Goal: Transaction & Acquisition: Purchase product/service

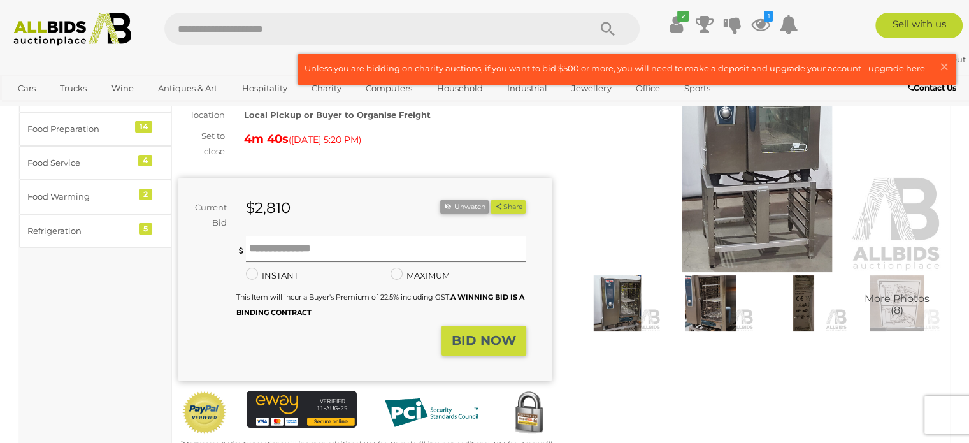
click at [625, 141] on img at bounding box center [757, 152] width 373 height 240
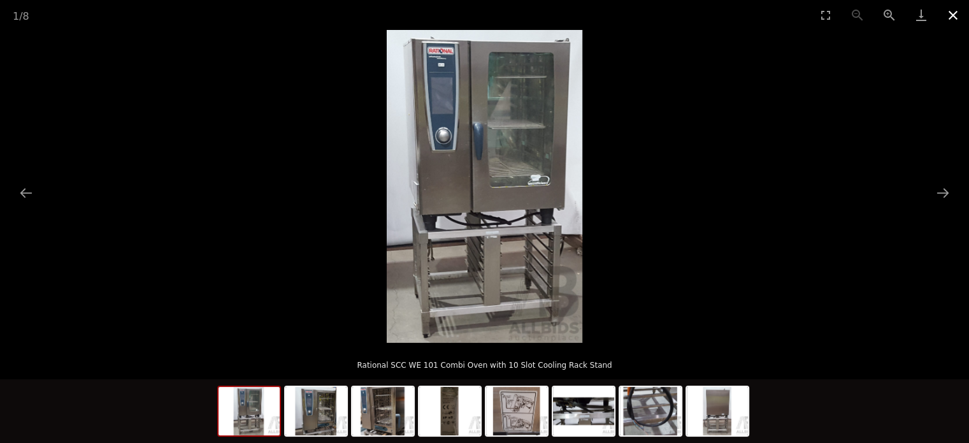
click at [953, 16] on button "Close gallery" at bounding box center [953, 15] width 32 height 30
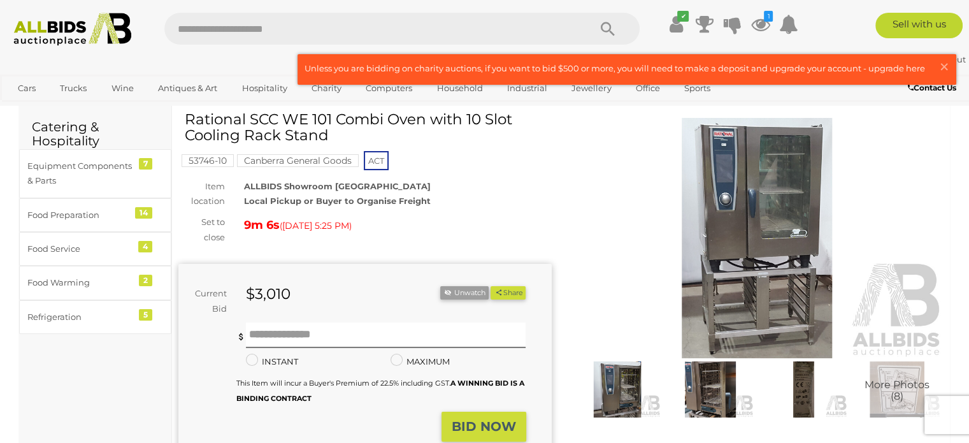
scroll to position [64, 0]
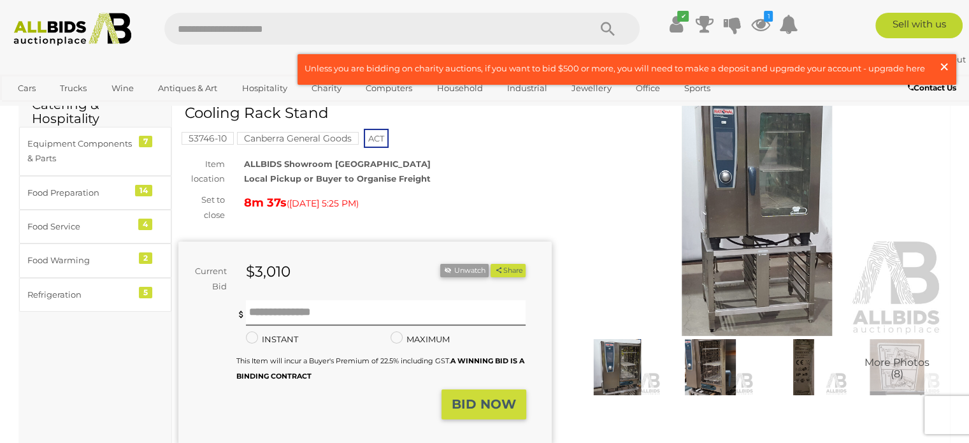
click at [940, 64] on span "×" at bounding box center [943, 66] width 11 height 25
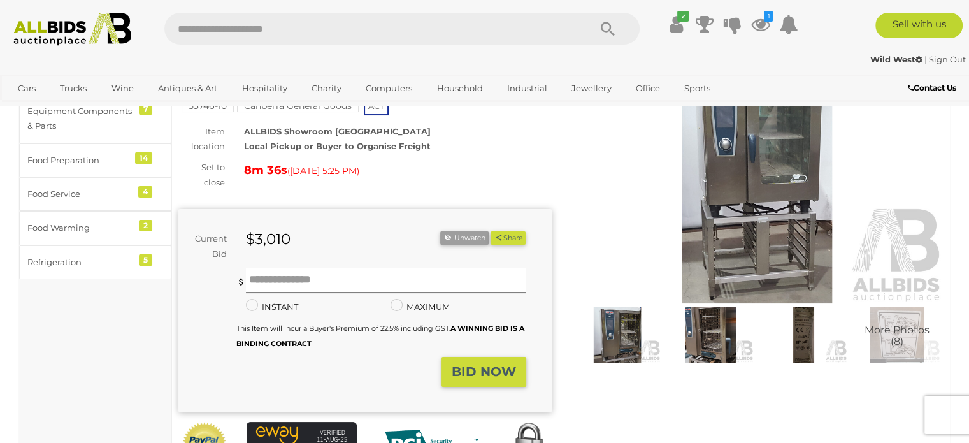
scroll to position [127, 0]
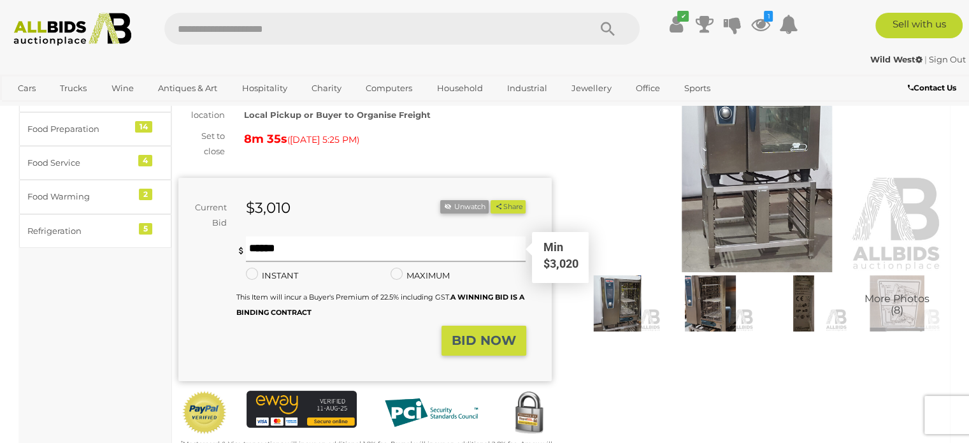
click at [363, 250] on input "text" at bounding box center [386, 248] width 280 height 25
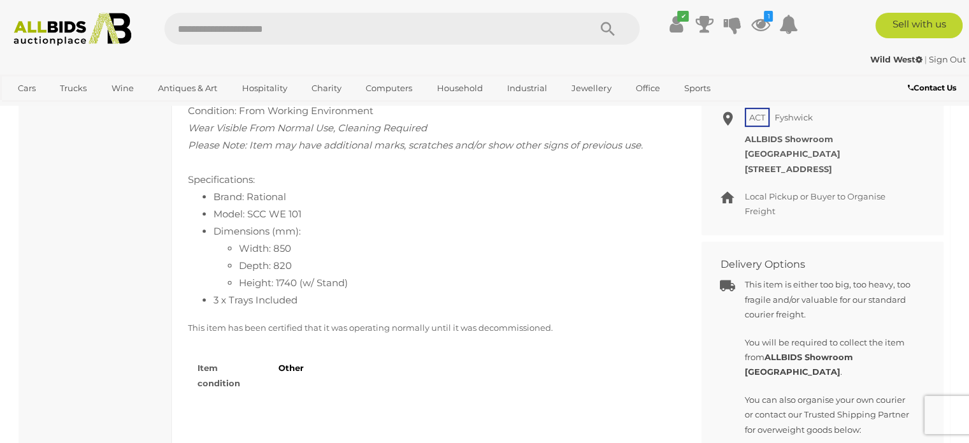
scroll to position [510, 0]
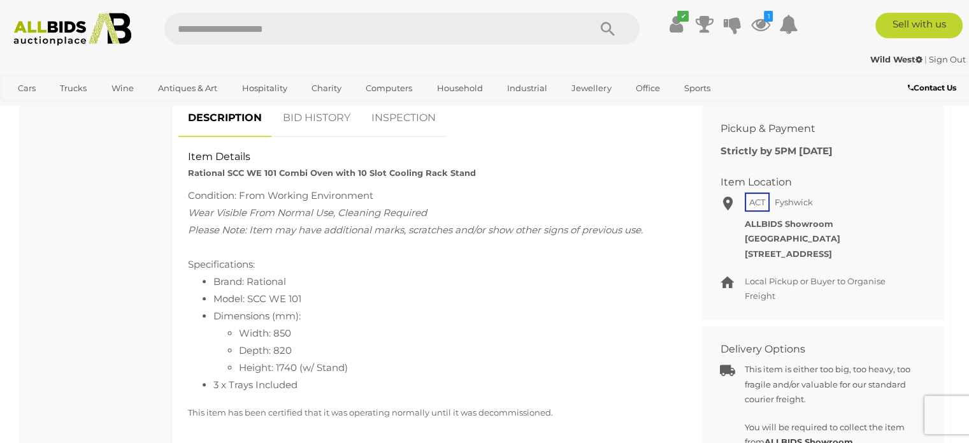
click at [321, 118] on link "BID HISTORY" at bounding box center [316, 118] width 87 height 38
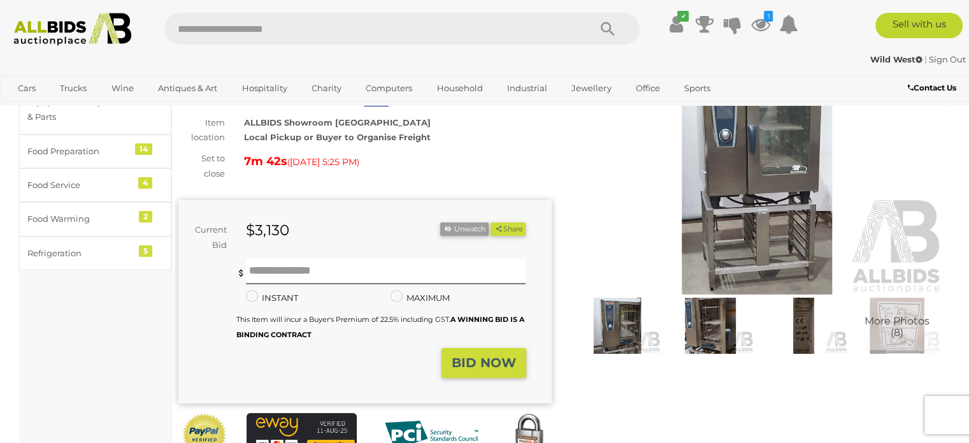
scroll to position [127, 0]
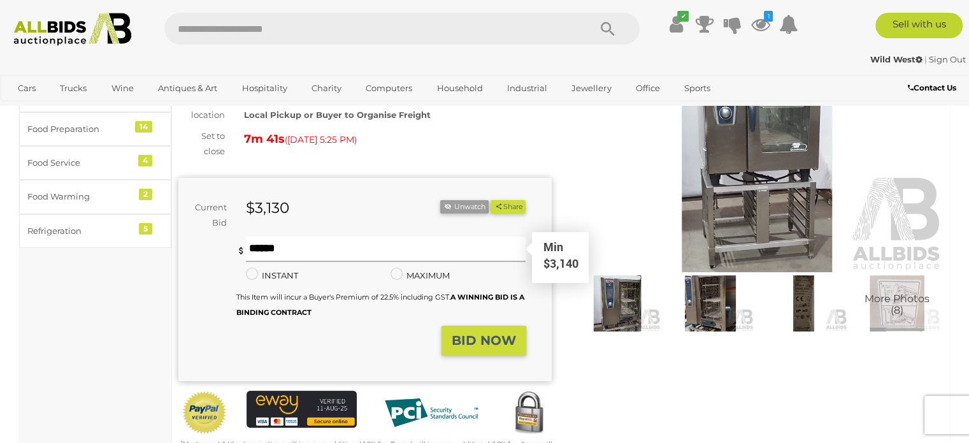
click at [294, 252] on input "text" at bounding box center [386, 248] width 280 height 25
type input "****"
click at [484, 339] on strong "BID NOW" at bounding box center [484, 340] width 64 height 15
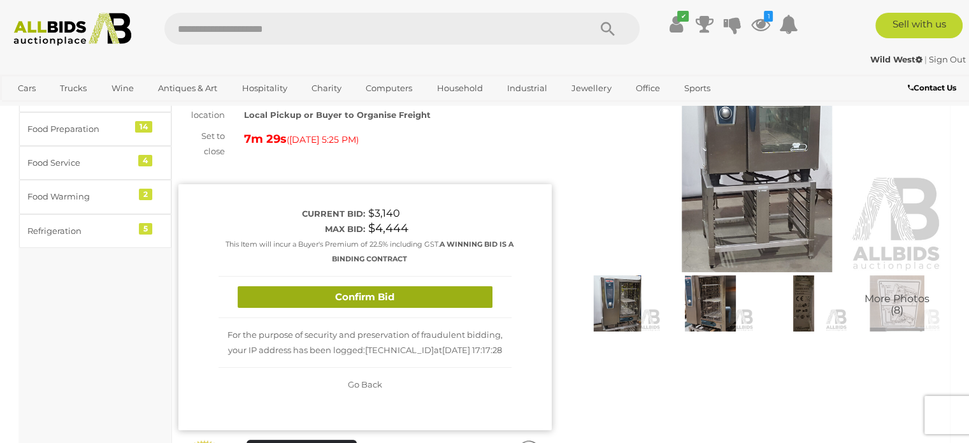
click at [383, 297] on button "Confirm Bid" at bounding box center [365, 297] width 255 height 22
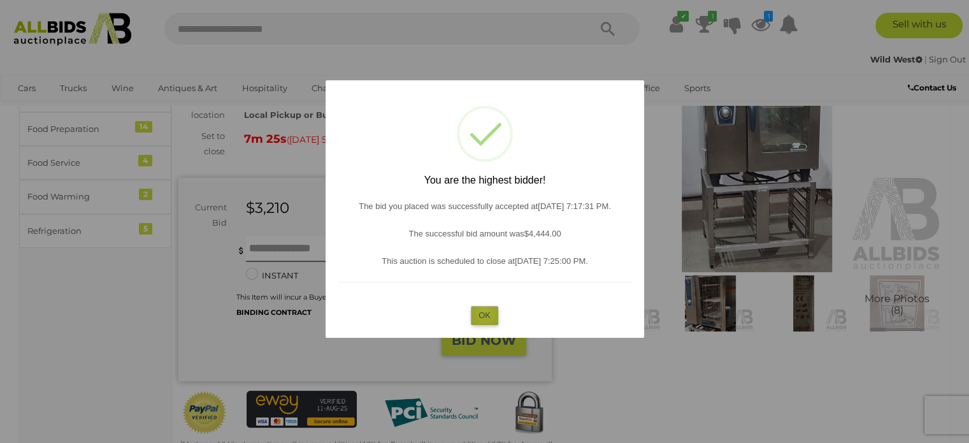
click at [484, 312] on button "OK" at bounding box center [484, 315] width 27 height 18
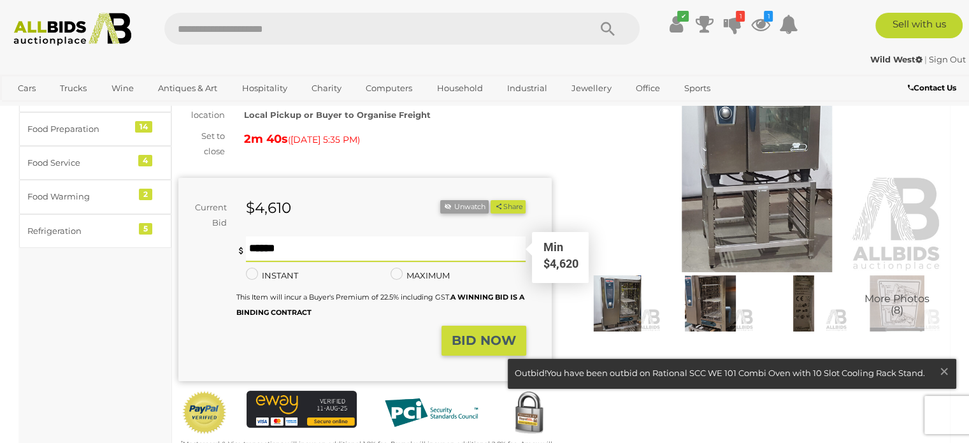
click at [294, 238] on input "text" at bounding box center [386, 248] width 280 height 25
type input "****"
click at [484, 339] on strong "BID NOW" at bounding box center [484, 340] width 64 height 15
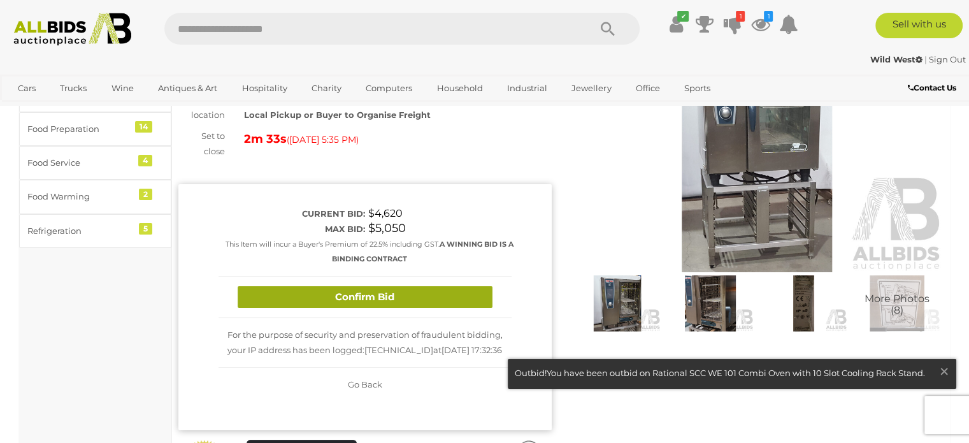
click at [357, 291] on button "Confirm Bid" at bounding box center [365, 297] width 255 height 22
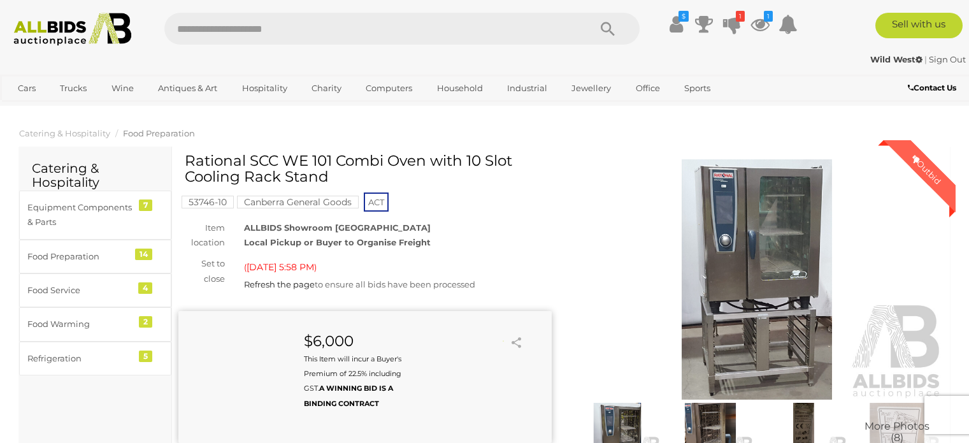
scroll to position [127, 0]
